Goal: Task Accomplishment & Management: Use online tool/utility

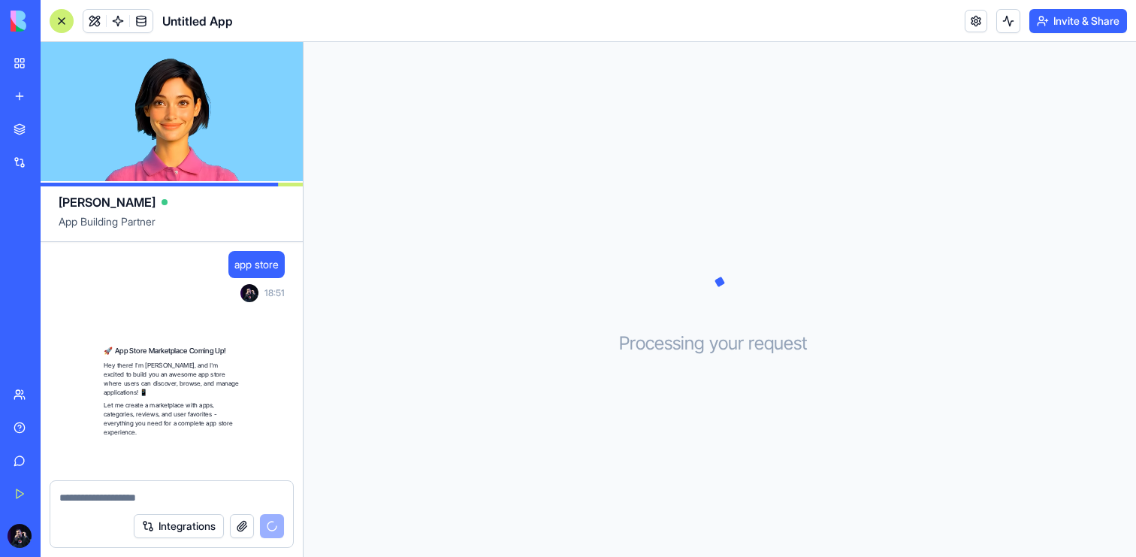
scroll to position [53, 0]
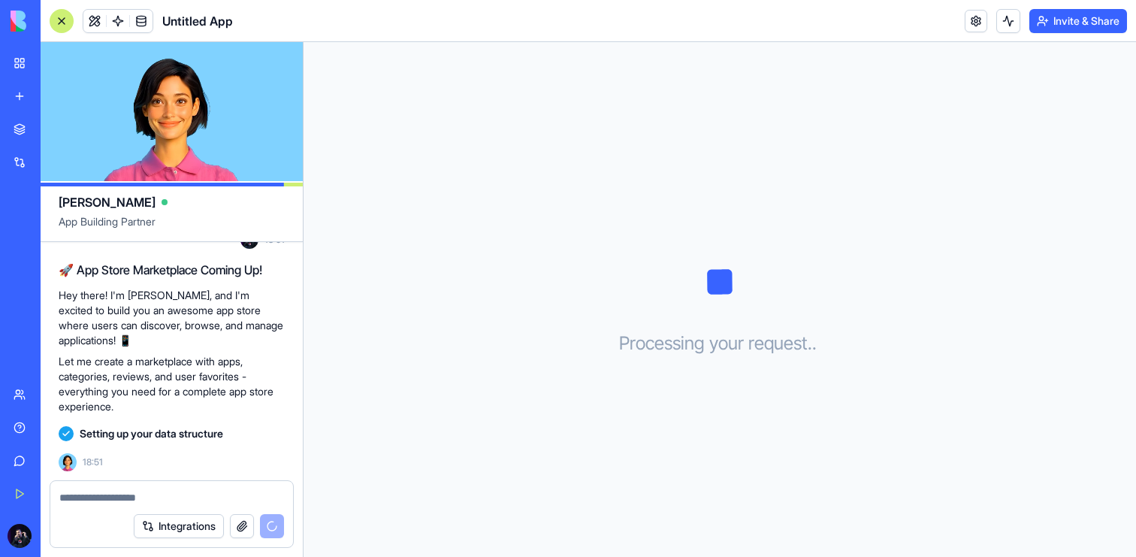
click at [56, 130] on div "Marketplace" at bounding box center [46, 129] width 20 height 15
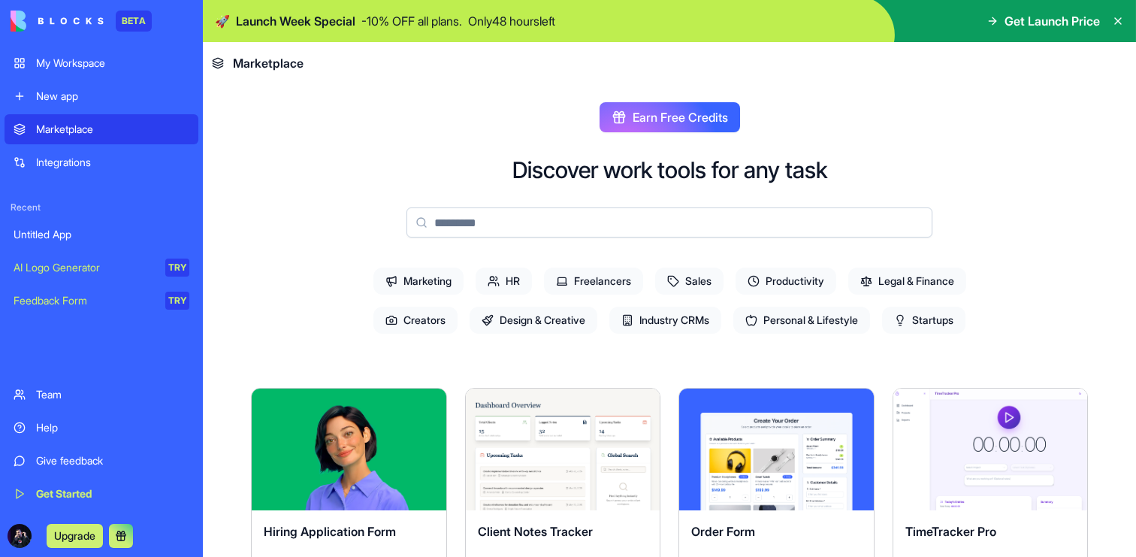
click at [155, 234] on div "Untitled App" at bounding box center [102, 234] width 176 height 15
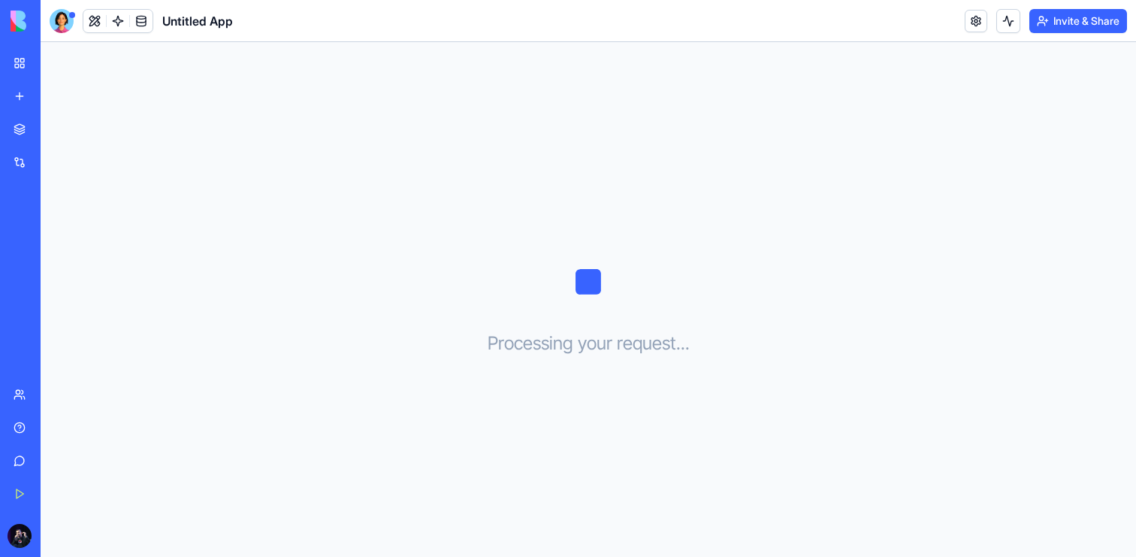
click at [22, 68] on link "My Workspace" at bounding box center [35, 63] width 60 height 30
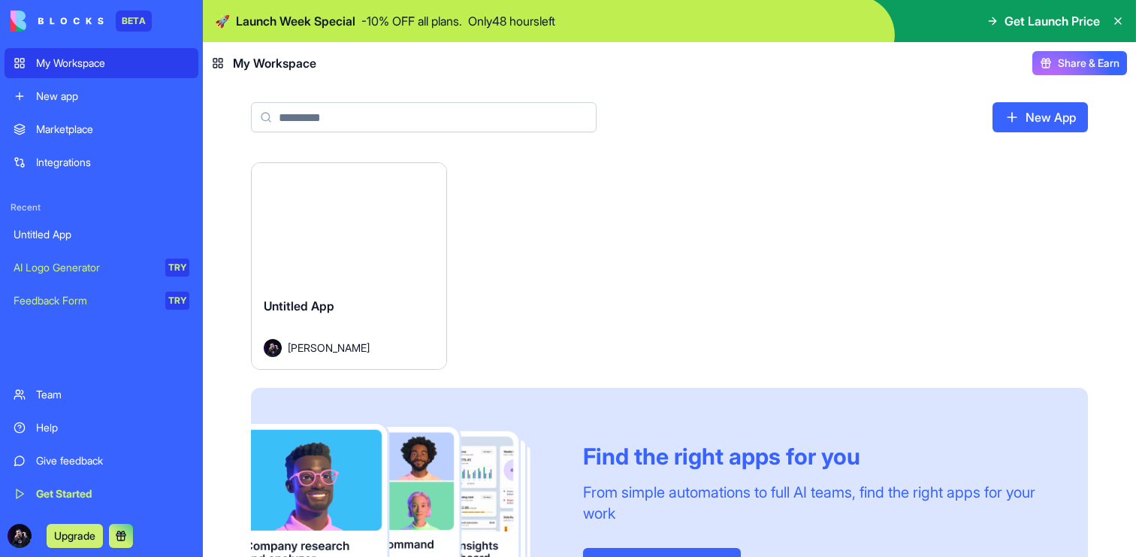
scroll to position [89, 0]
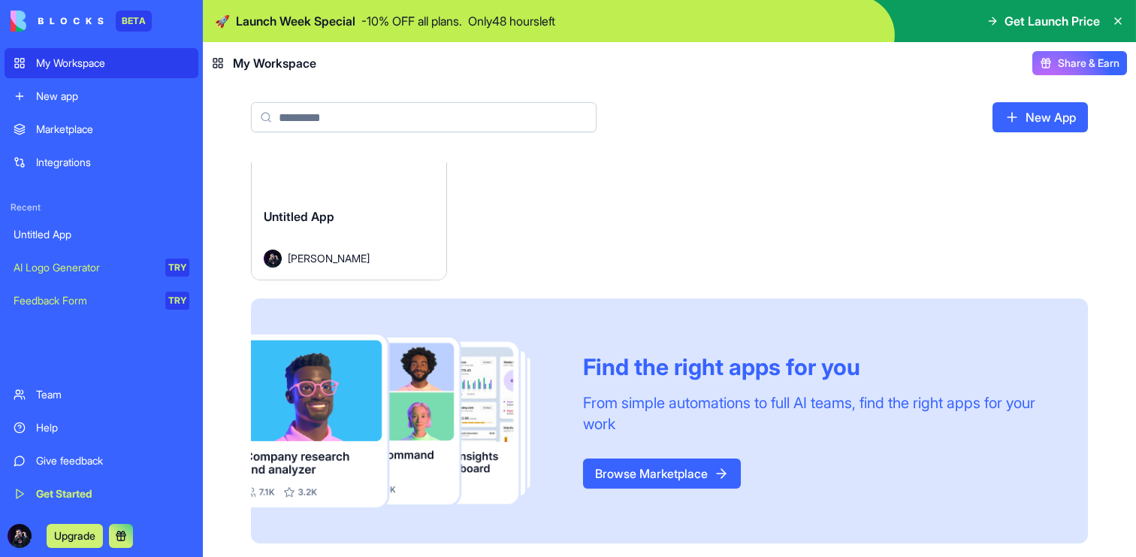
click at [122, 242] on link "Untitled App" at bounding box center [102, 234] width 194 height 30
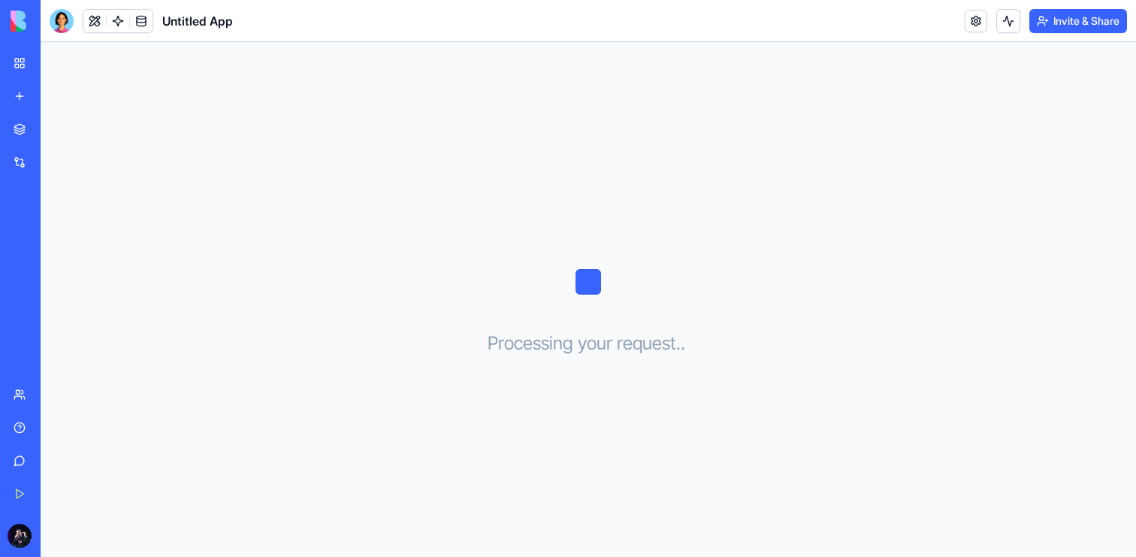
click at [56, 168] on div "Integrations" at bounding box center [46, 162] width 20 height 15
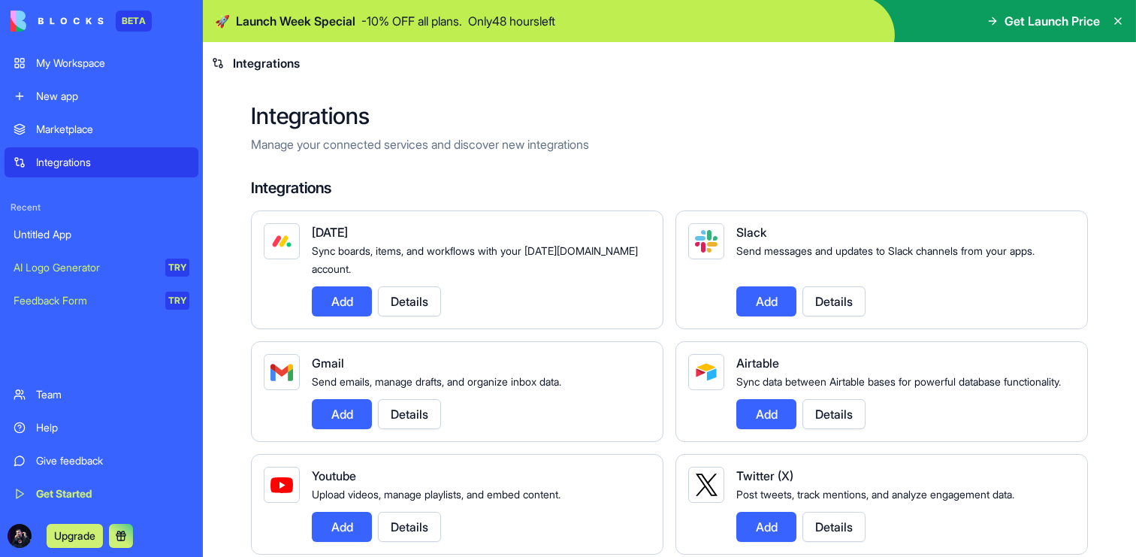
click at [160, 134] on div "Marketplace" at bounding box center [112, 129] width 153 height 15
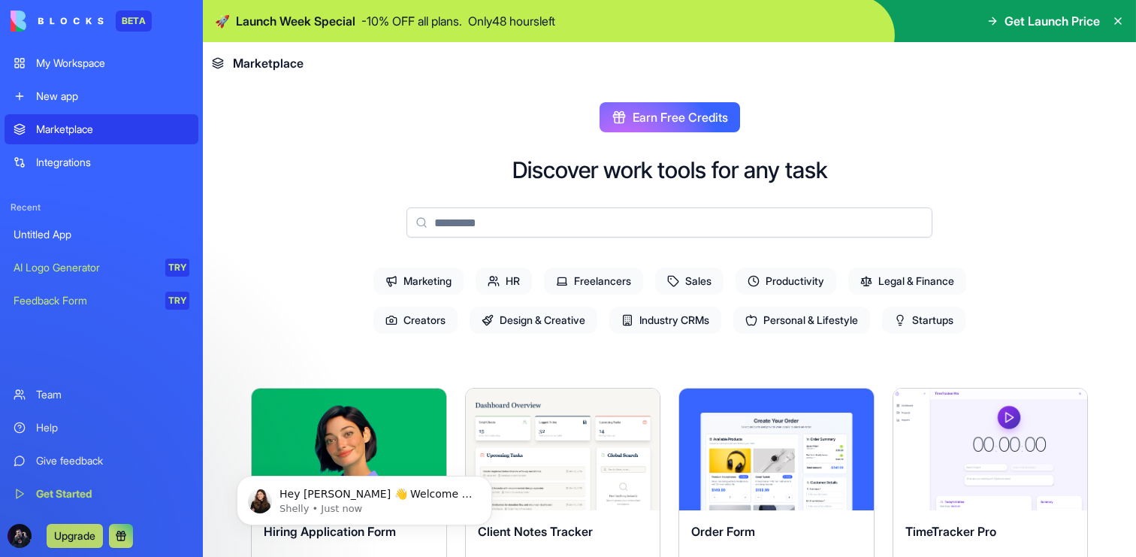
click at [140, 236] on div "Untitled App" at bounding box center [102, 234] width 176 height 15
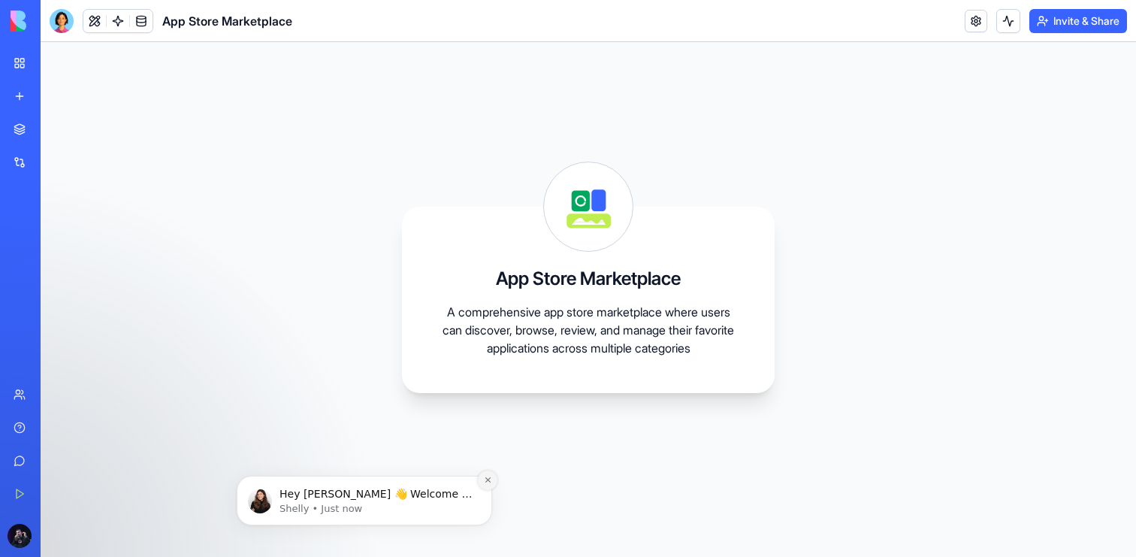
click at [479, 475] on button "Dismiss notification" at bounding box center [488, 480] width 20 height 20
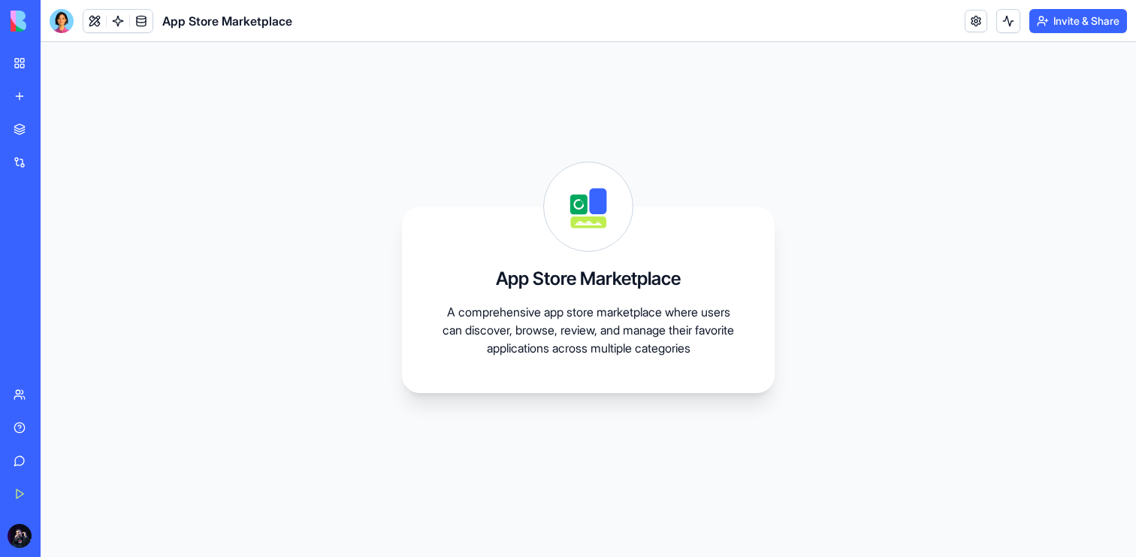
click at [110, 23] on link at bounding box center [118, 21] width 23 height 23
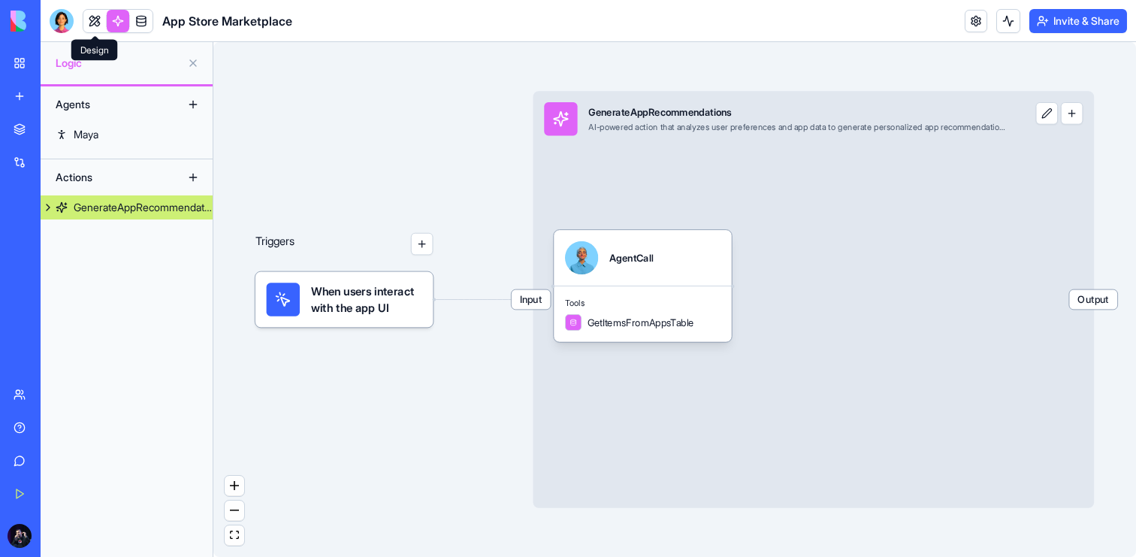
click at [95, 24] on link at bounding box center [94, 21] width 23 height 23
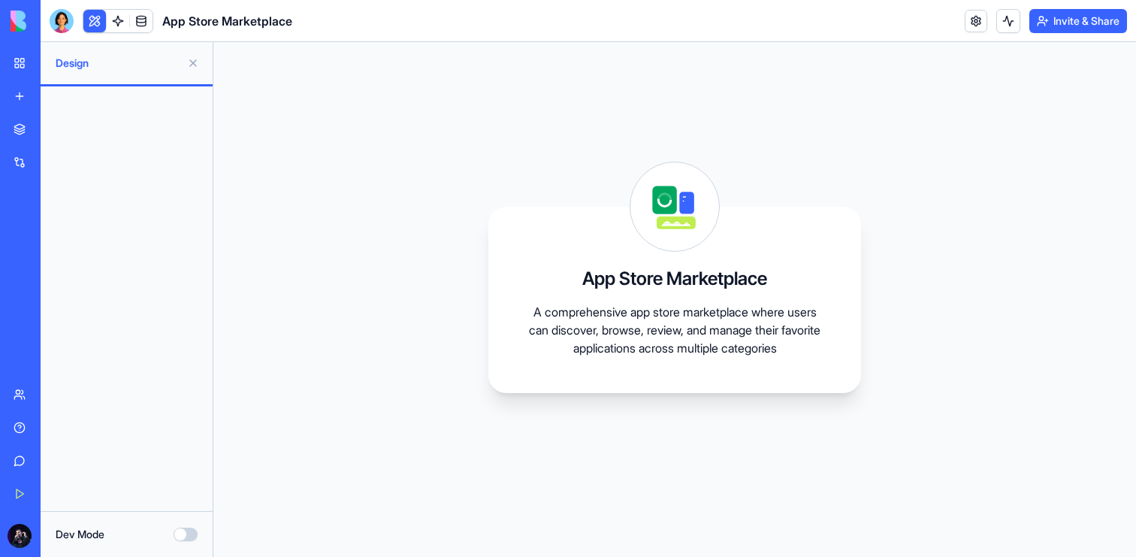
click at [187, 533] on button "Dev Mode" at bounding box center [186, 534] width 24 height 14
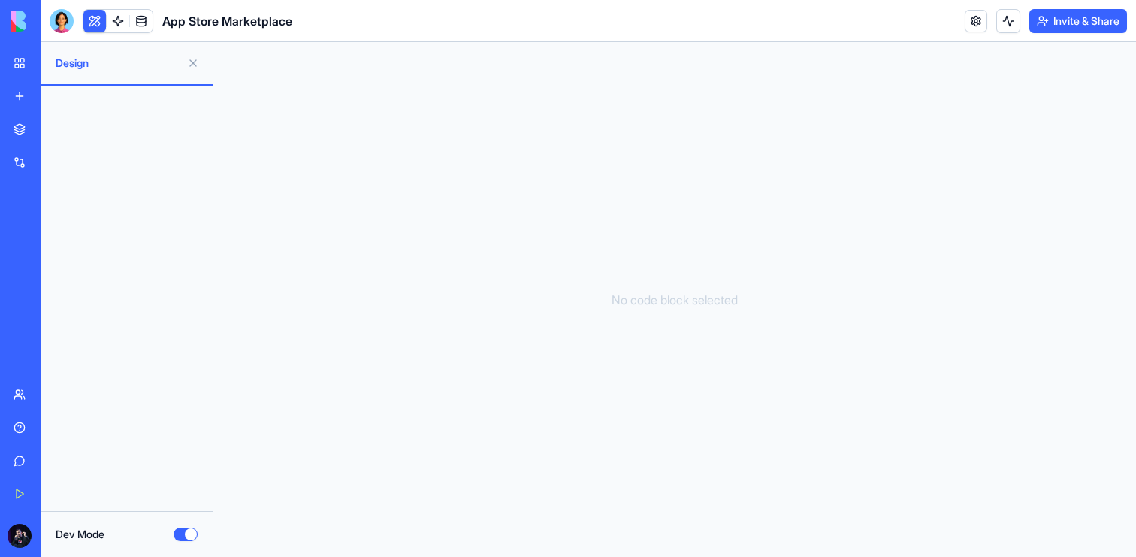
click at [188, 533] on button "Dev Mode" at bounding box center [186, 534] width 24 height 14
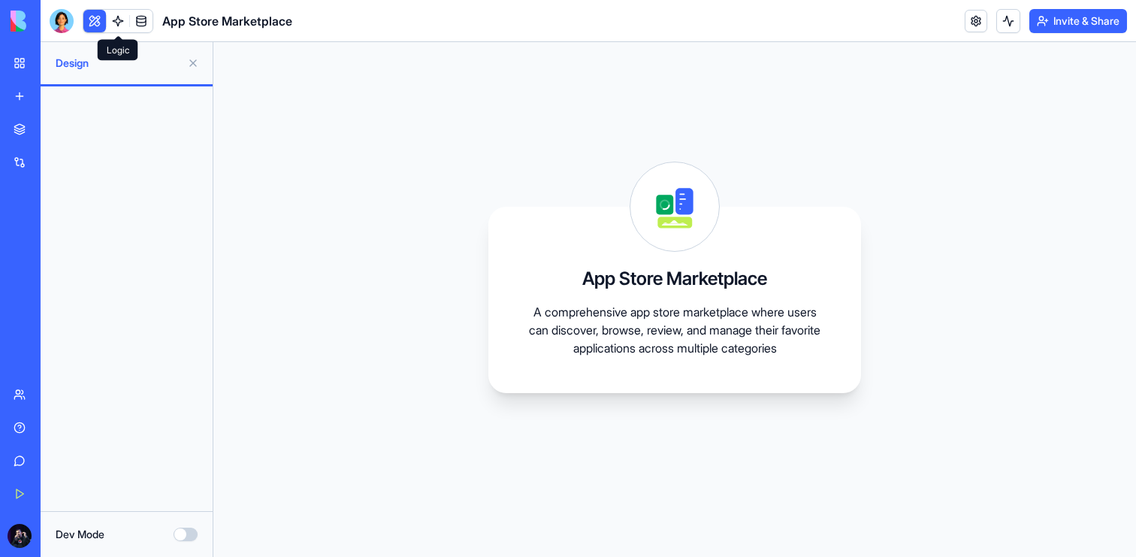
click at [125, 24] on link at bounding box center [118, 21] width 23 height 23
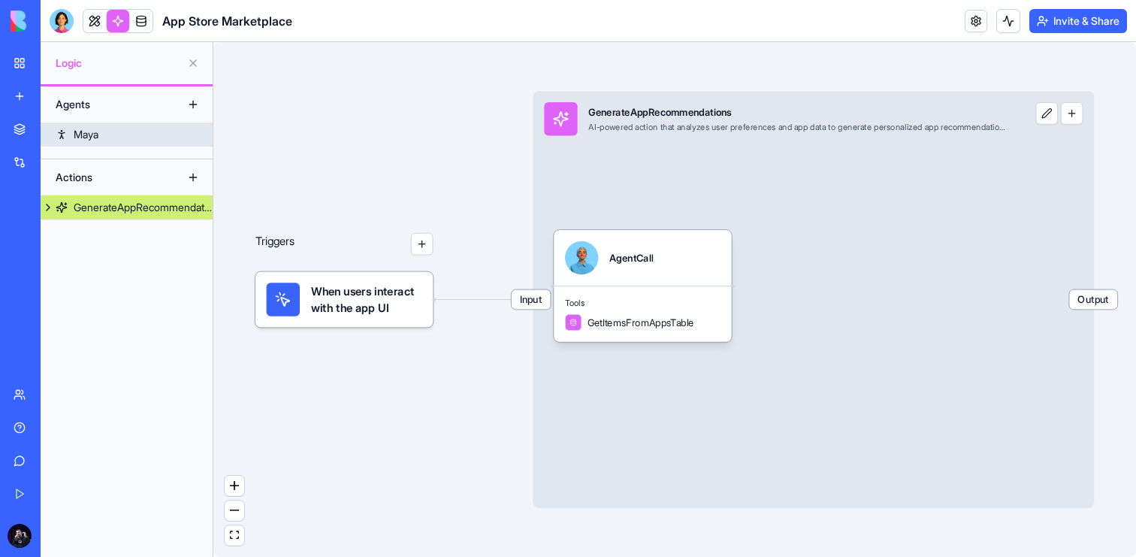
click at [128, 134] on link "Maya" at bounding box center [127, 134] width 172 height 24
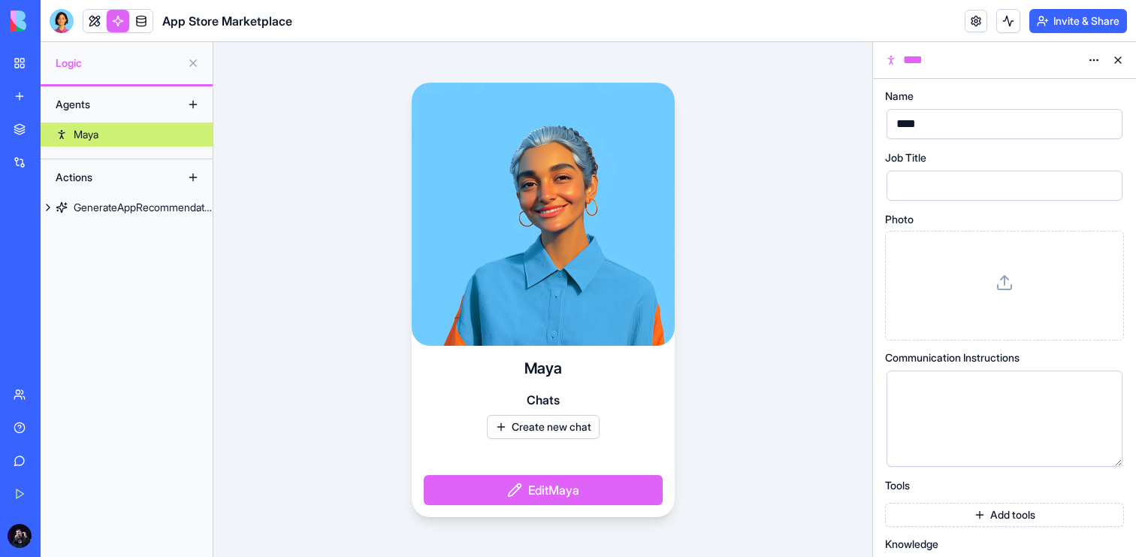
click at [512, 424] on button "Create new chat" at bounding box center [543, 427] width 113 height 24
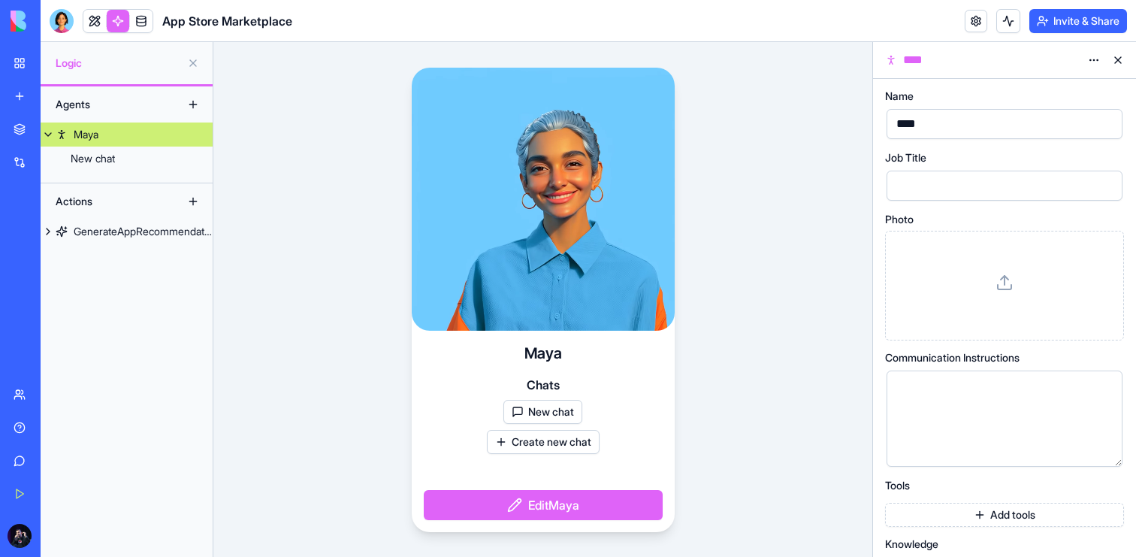
click at [526, 440] on button "Create new chat" at bounding box center [543, 442] width 113 height 24
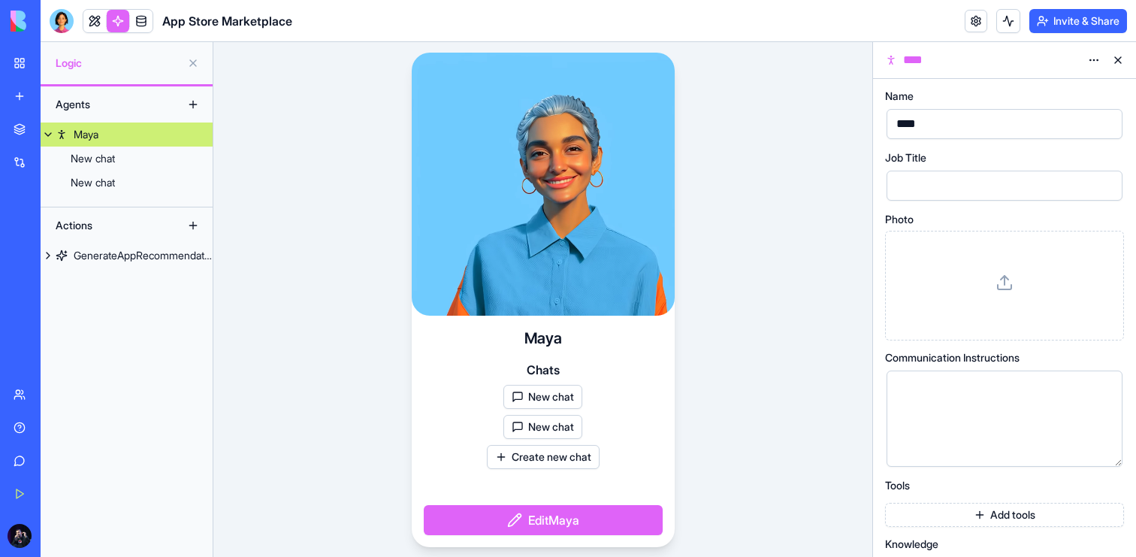
click at [525, 450] on button "Create new chat" at bounding box center [543, 457] width 113 height 24
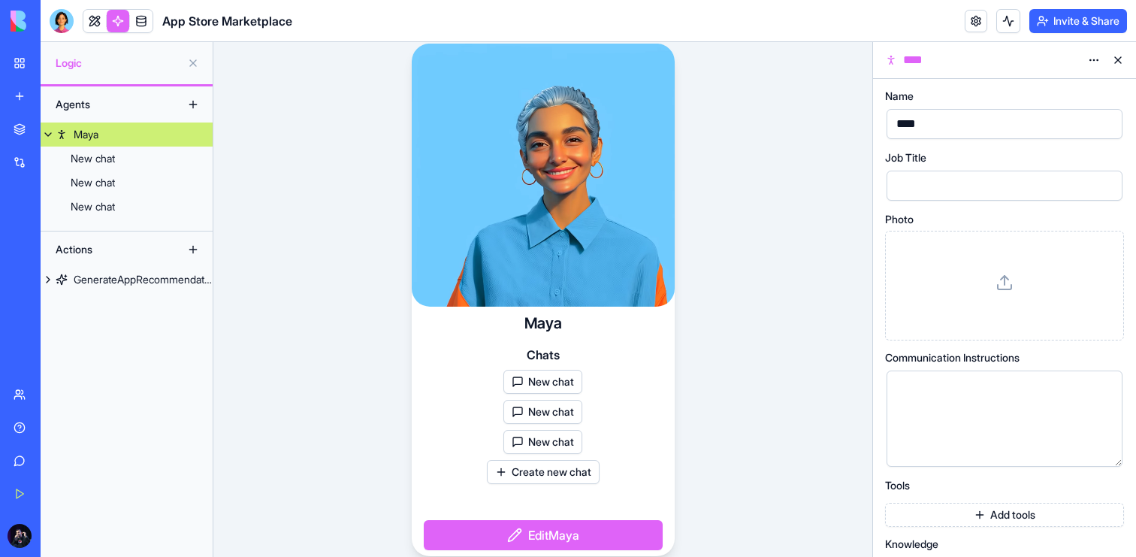
scroll to position [1, 0]
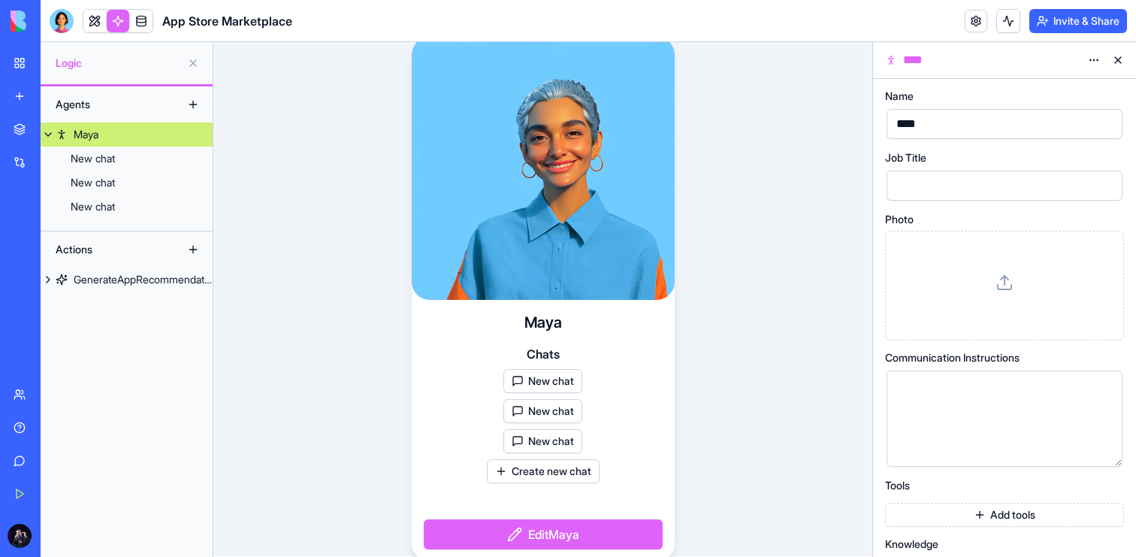
click at [519, 387] on button "New chat" at bounding box center [542, 381] width 79 height 24
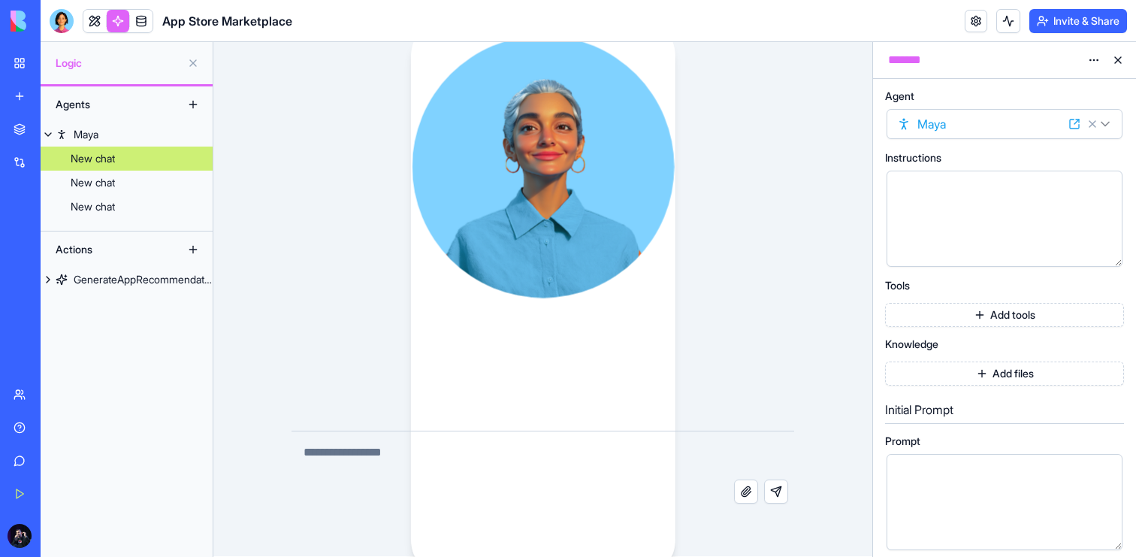
scroll to position [0, 0]
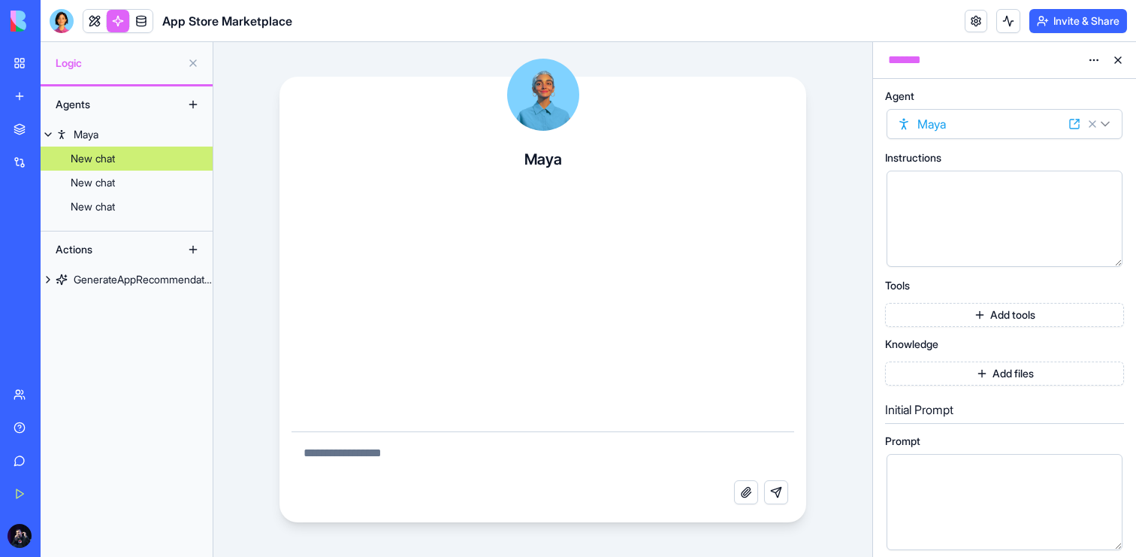
click at [499, 448] on textarea at bounding box center [542, 456] width 503 height 48
type textarea "***"
click at [1036, 323] on button "Add tools" at bounding box center [1004, 315] width 239 height 24
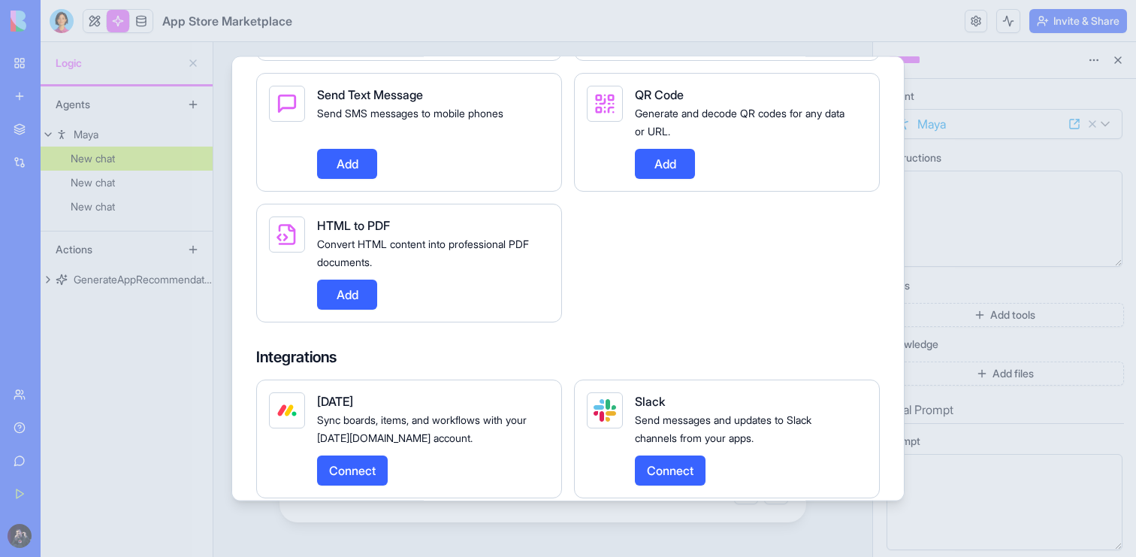
scroll to position [1413, 0]
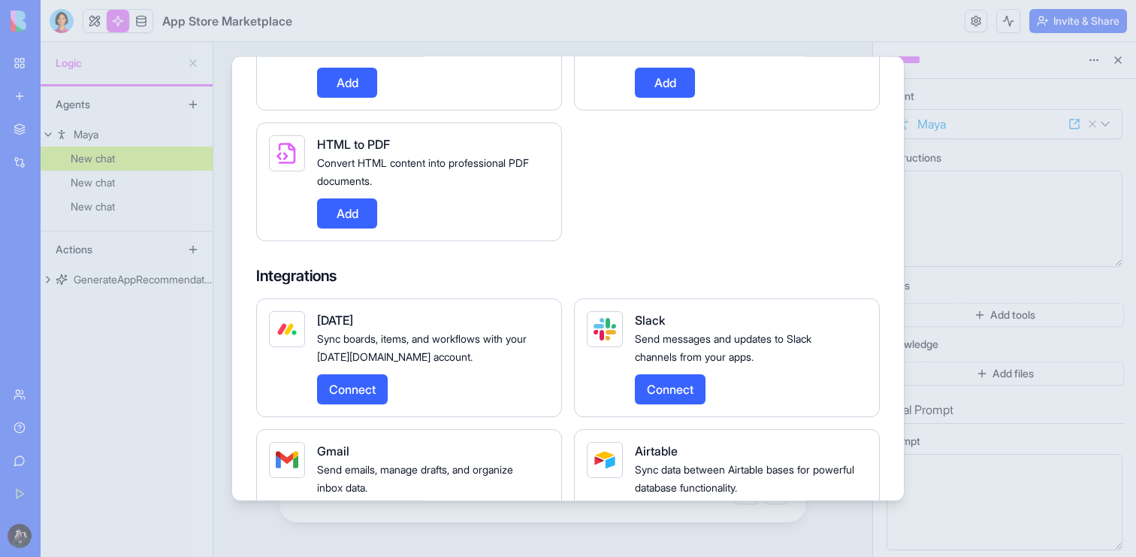
click at [200, 267] on div at bounding box center [568, 278] width 1136 height 557
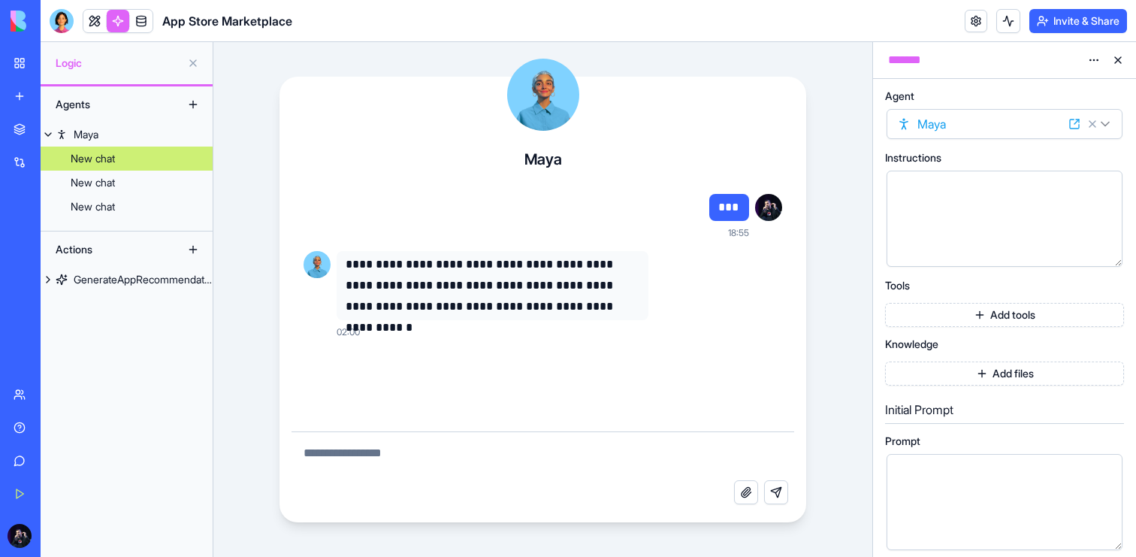
click at [26, 65] on link "My Workspace" at bounding box center [35, 63] width 60 height 30
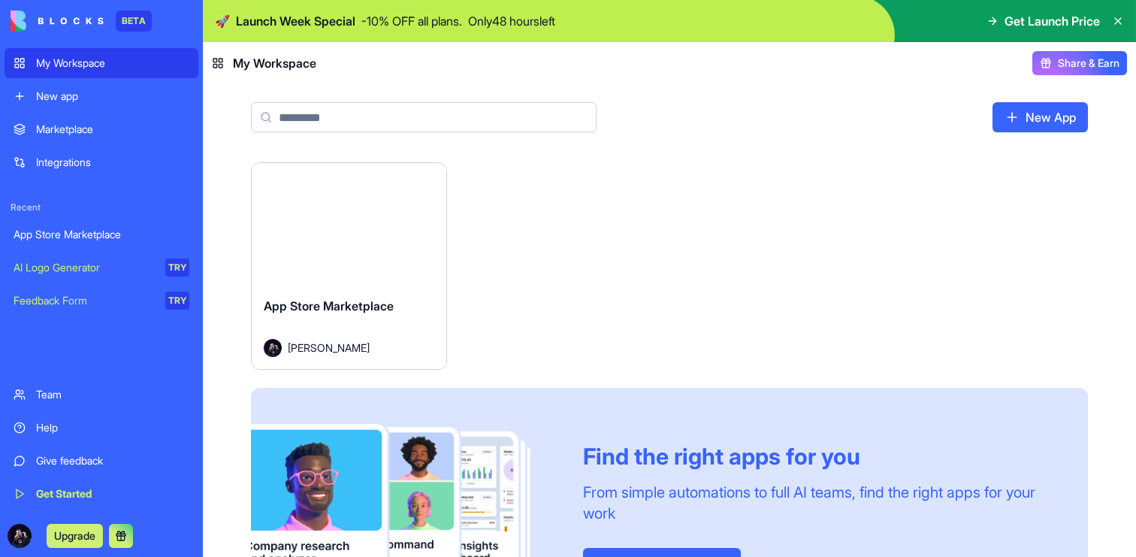
scroll to position [89, 0]
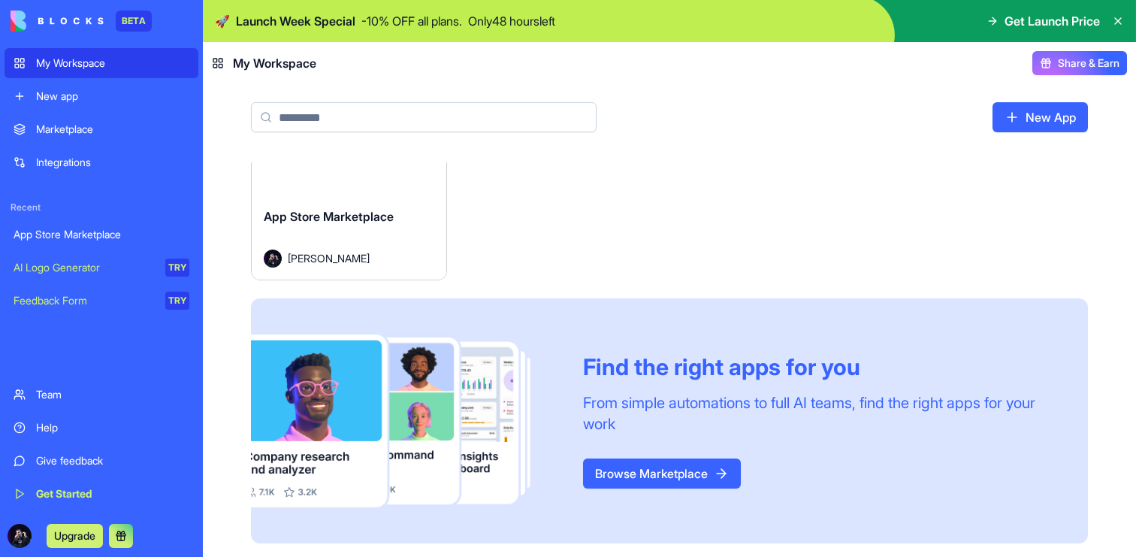
click at [116, 238] on div "App Store Marketplace" at bounding box center [102, 234] width 176 height 15
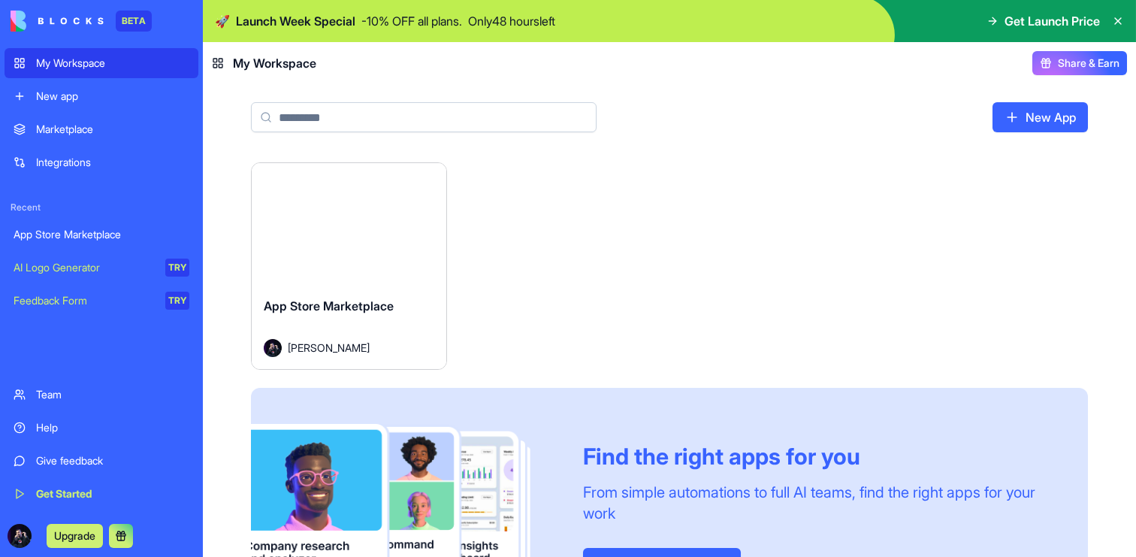
click at [408, 259] on div "Launch" at bounding box center [349, 224] width 195 height 122
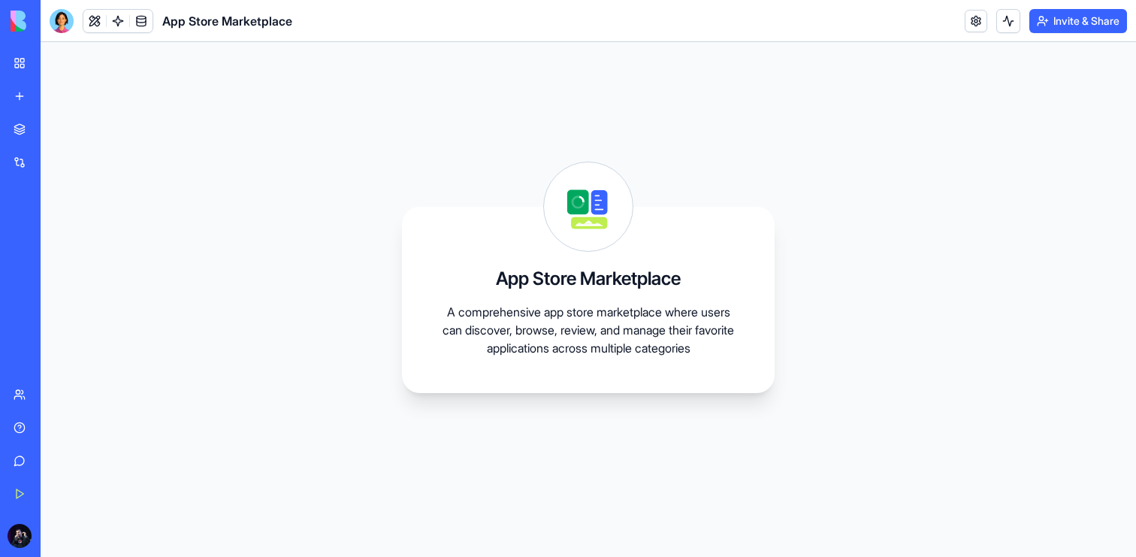
click at [20, 63] on link "My Workspace" at bounding box center [35, 63] width 60 height 30
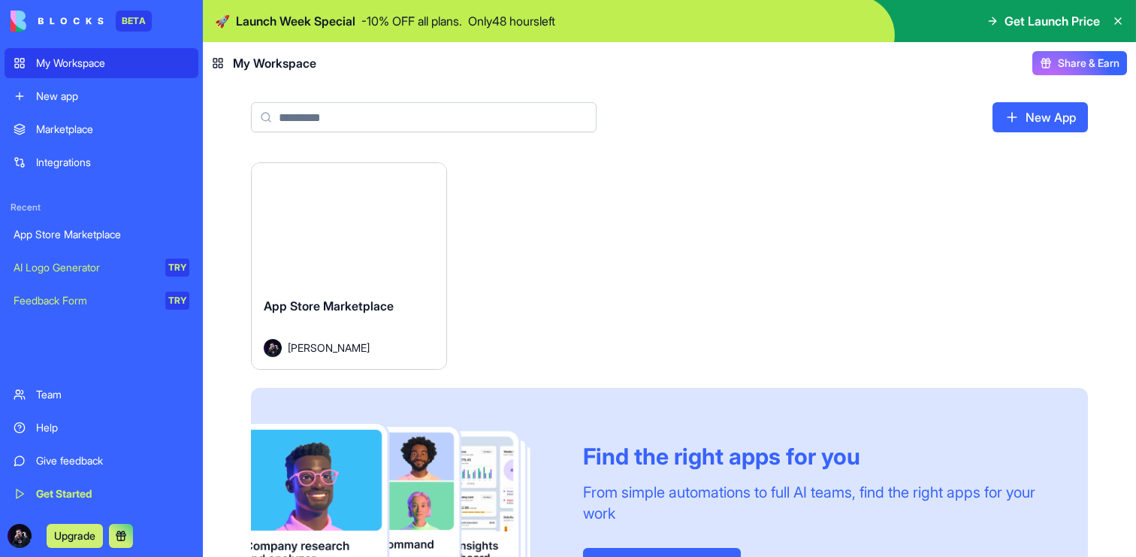
click at [100, 266] on div "AI Logo Generator" at bounding box center [84, 267] width 141 height 15
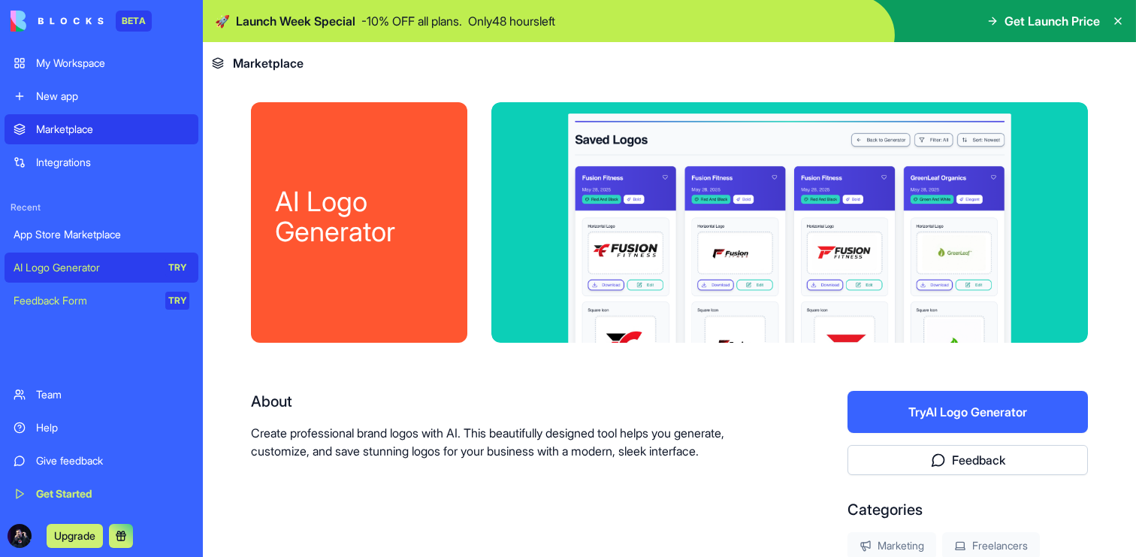
click at [989, 429] on button "Try AI Logo Generator" at bounding box center [967, 412] width 240 height 42
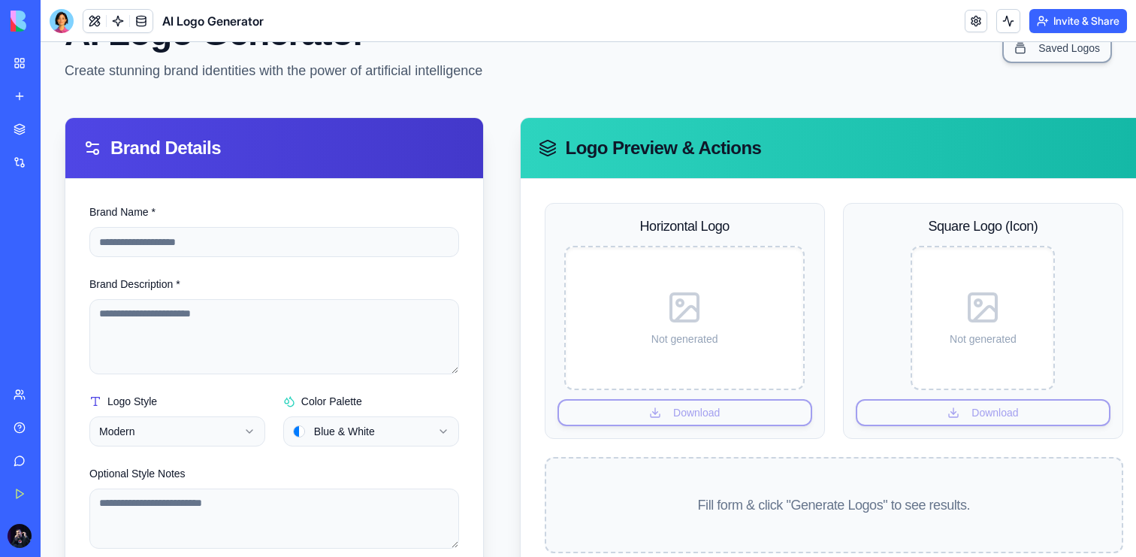
scroll to position [24, 0]
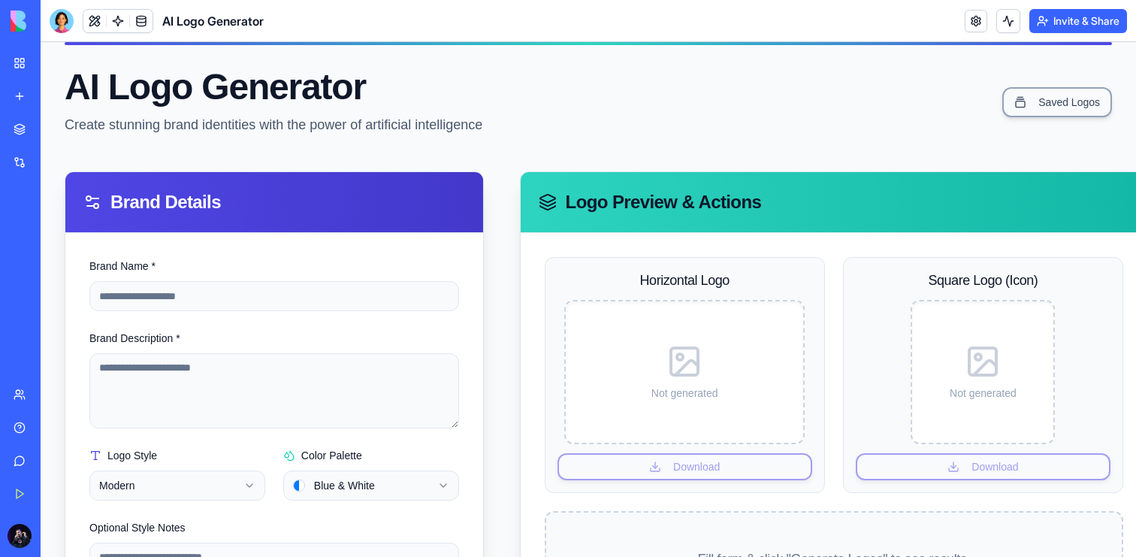
click at [26, 58] on link "My Workspace" at bounding box center [35, 63] width 60 height 30
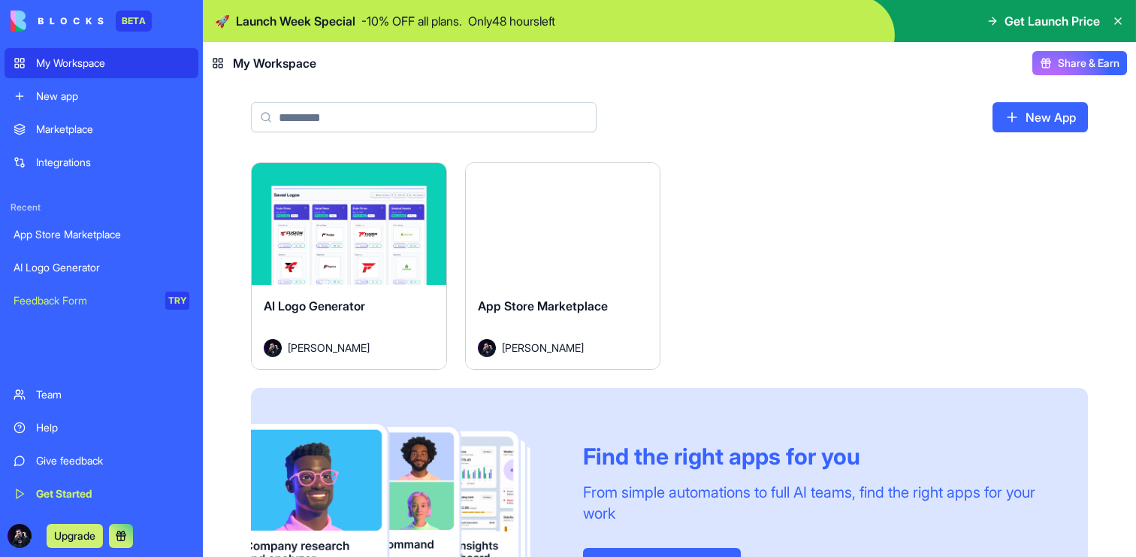
click at [92, 171] on link "Integrations" at bounding box center [102, 162] width 194 height 30
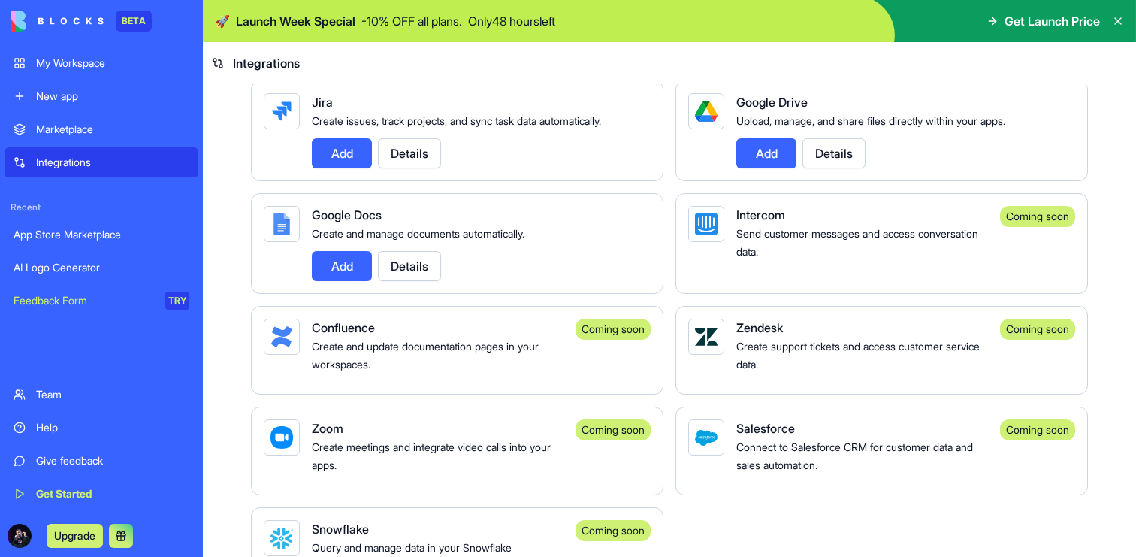
scroll to position [1014, 0]
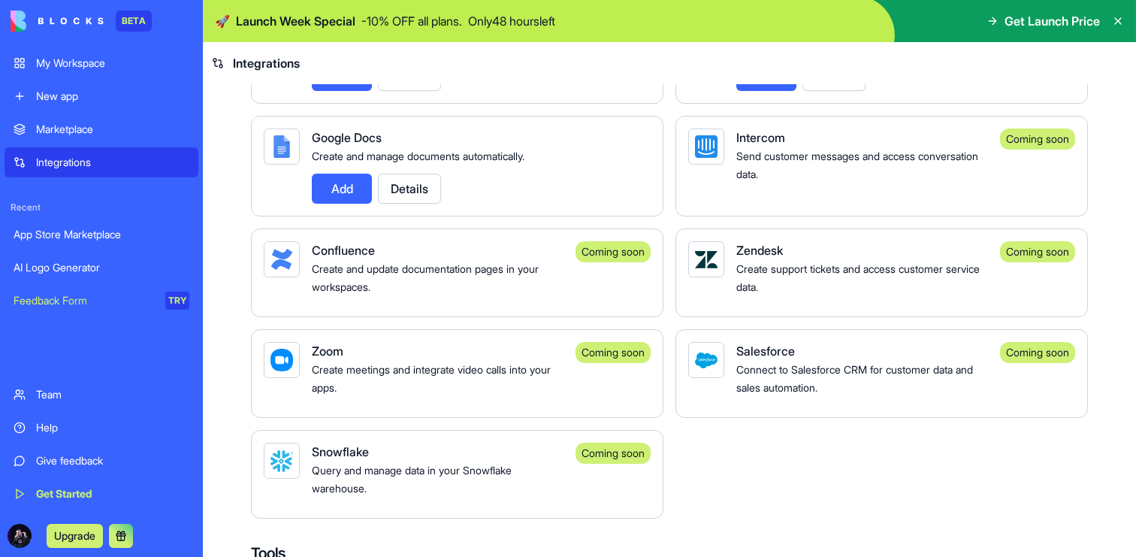
click at [116, 486] on div "Get Started" at bounding box center [112, 493] width 153 height 15
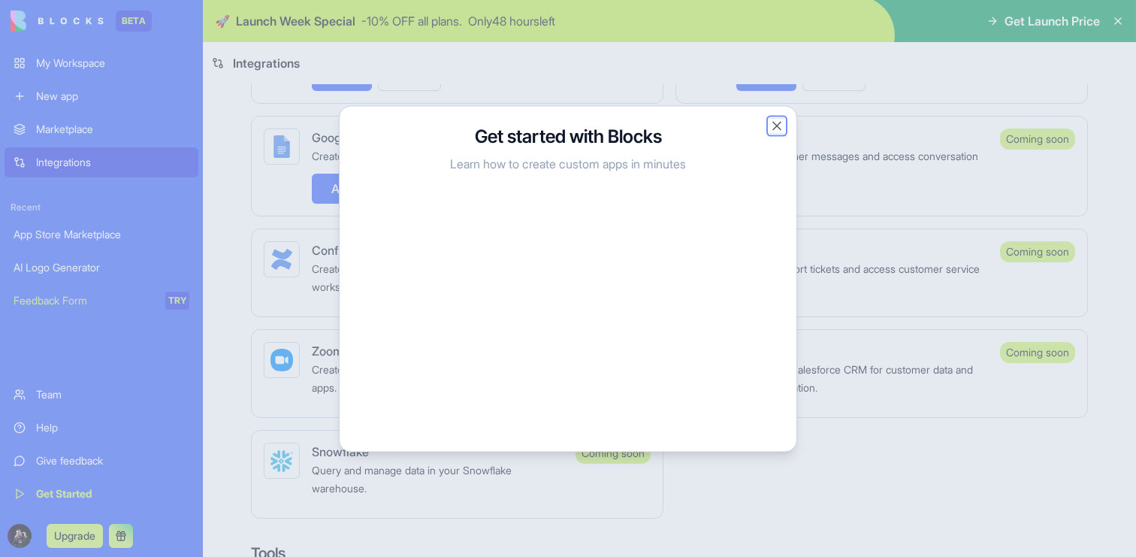
click at [771, 122] on button "Close" at bounding box center [776, 125] width 15 height 15
